Goal: Task Accomplishment & Management: Manage account settings

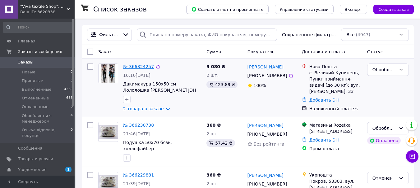
click at [139, 66] on link "№ 366324257" at bounding box center [138, 66] width 31 height 5
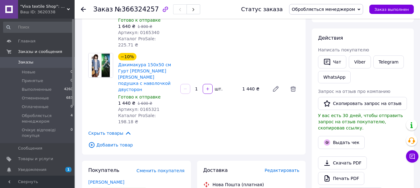
scroll to position [124, 0]
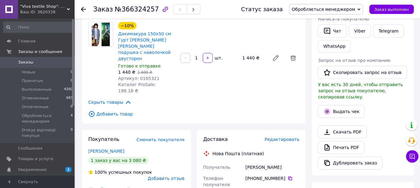
click at [288, 176] on icon at bounding box center [289, 178] width 5 height 5
drag, startPoint x: 120, startPoint y: 10, endPoint x: 149, endPoint y: 11, distance: 29.5
click at [149, 11] on span "№366324257" at bounding box center [137, 9] width 44 height 7
copy span "366324257"
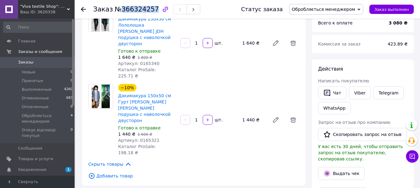
scroll to position [0, 0]
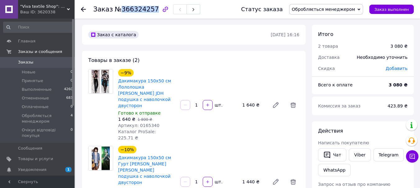
click at [22, 60] on span "Заказы" at bounding box center [25, 63] width 15 height 6
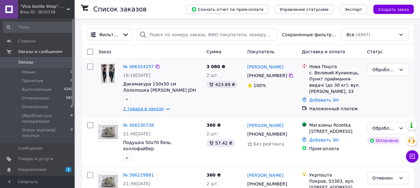
click at [161, 109] on link "2 товара в заказе" at bounding box center [143, 109] width 41 height 5
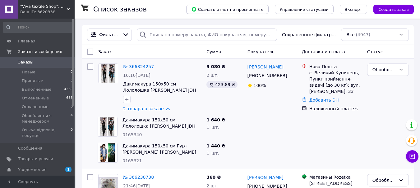
click at [22, 60] on span "Заказы" at bounding box center [25, 63] width 15 height 6
click at [160, 109] on link "2 товара в заказе" at bounding box center [143, 109] width 41 height 5
